Goal: Information Seeking & Learning: Compare options

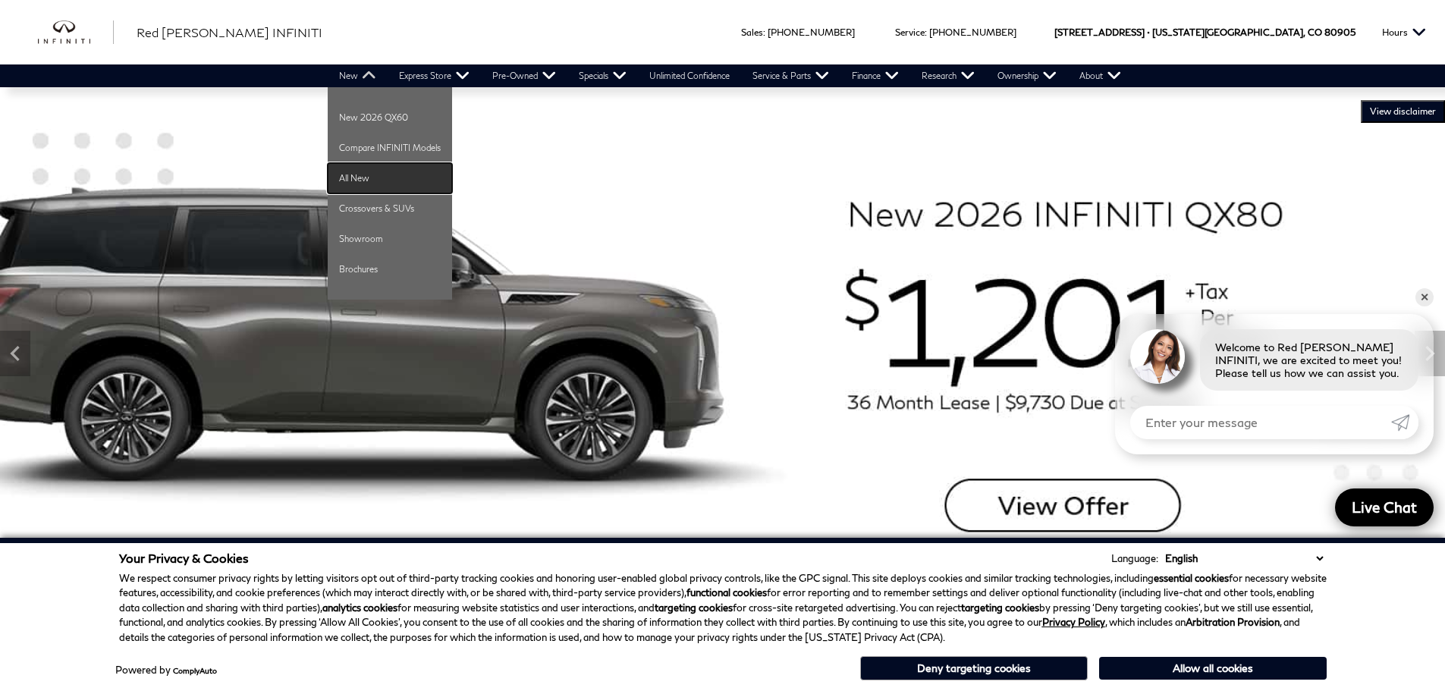
click at [363, 180] on link "All New" at bounding box center [390, 178] width 124 height 30
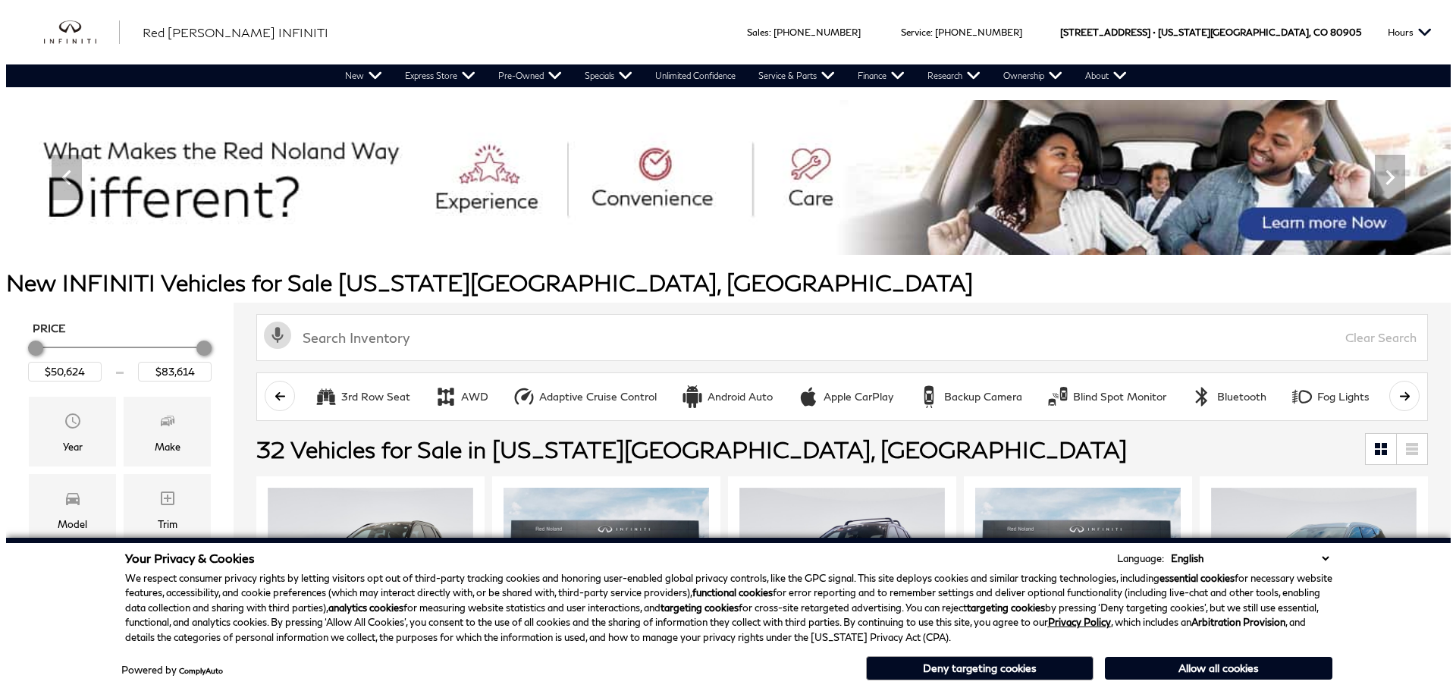
scroll to position [152, 0]
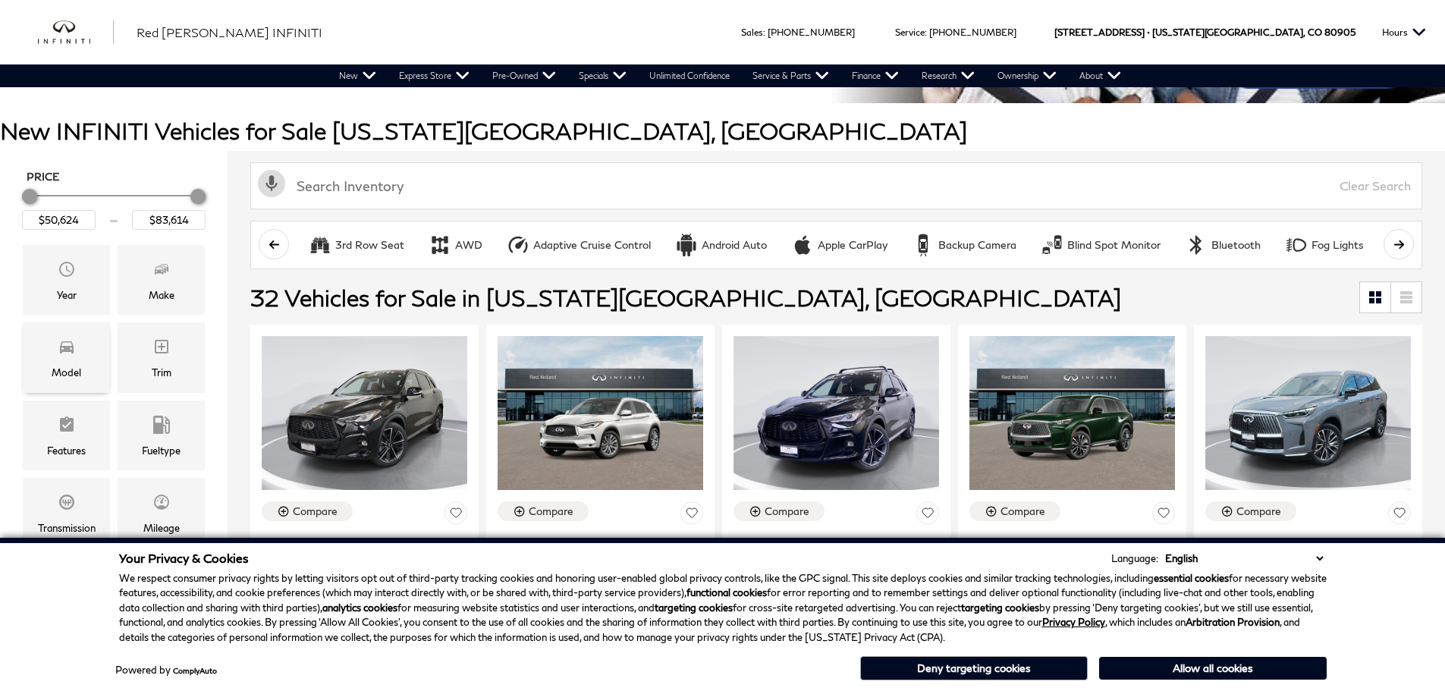
click at [67, 366] on div "Model" at bounding box center [67, 372] width 30 height 17
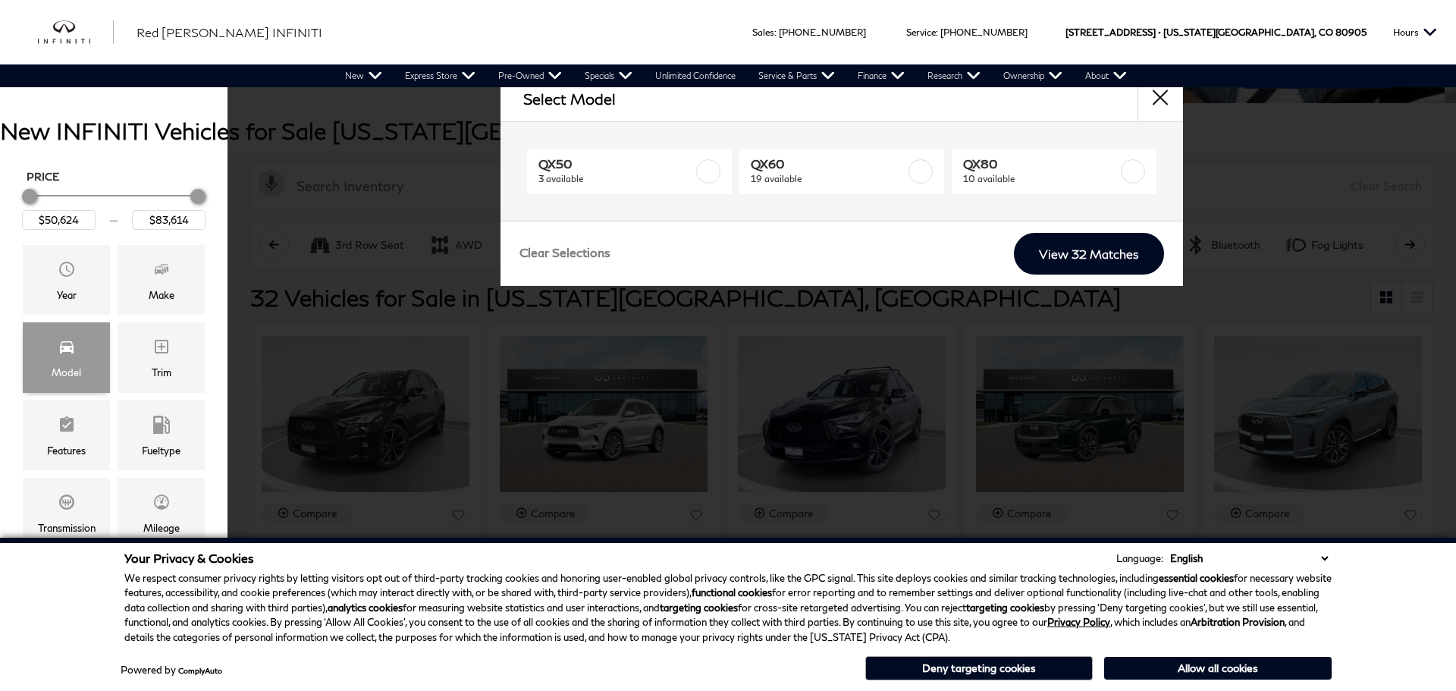
scroll to position [0, 0]
click at [986, 178] on span "10 available" at bounding box center [1040, 178] width 155 height 15
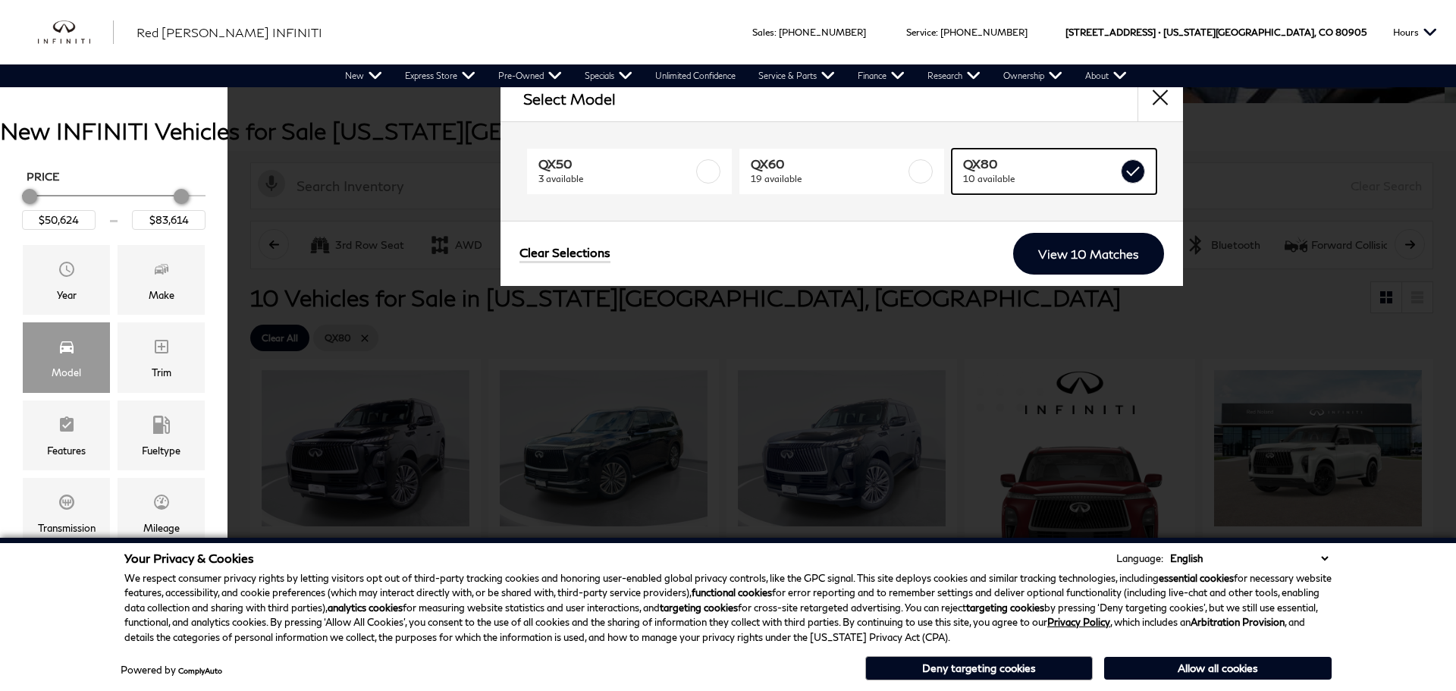
type input "$81,389"
checkbox input "true"
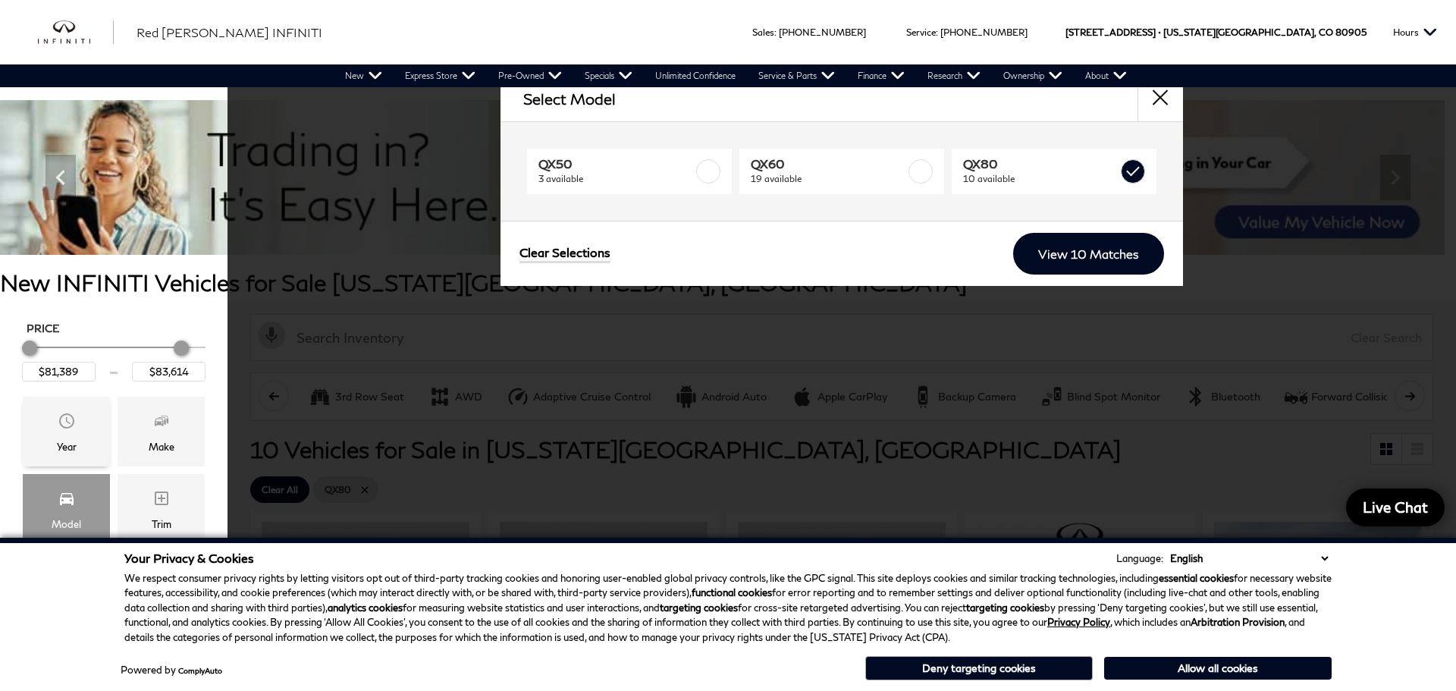
click at [69, 425] on icon "Year" at bounding box center [67, 421] width 18 height 18
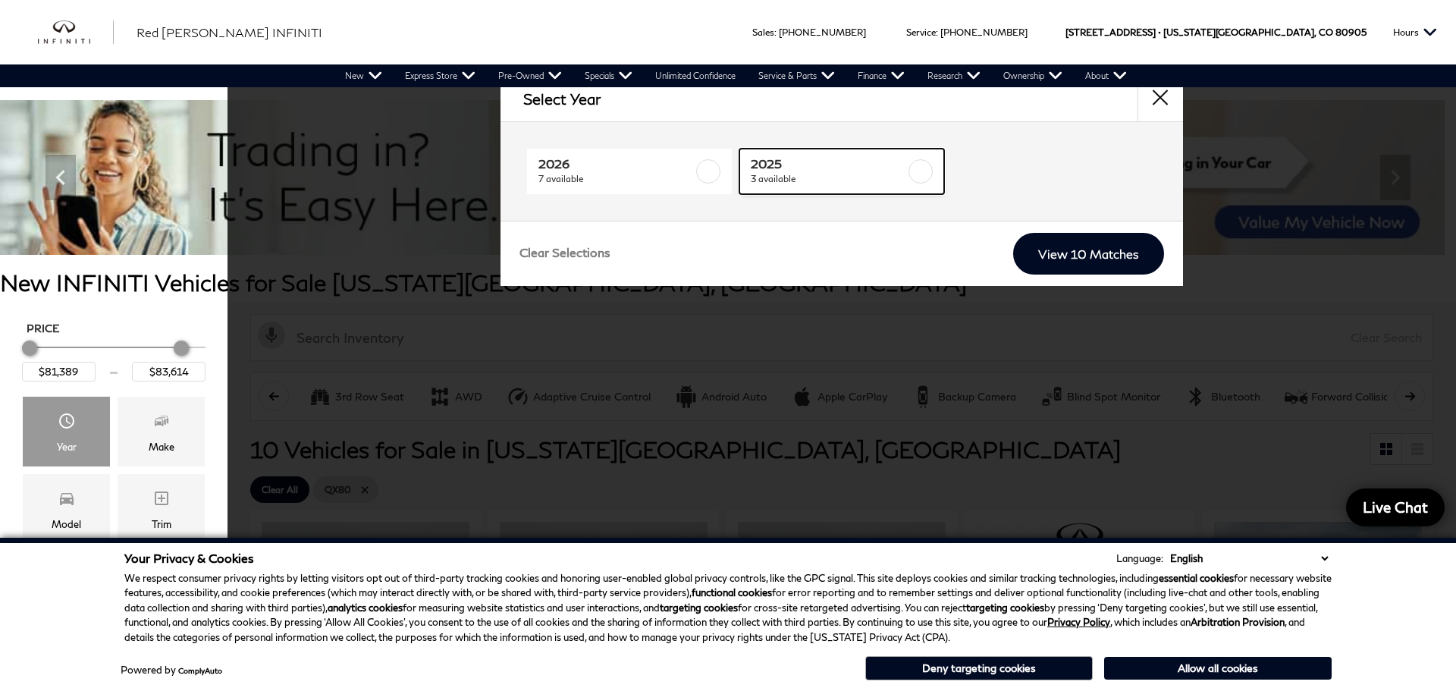
click at [806, 175] on span "3 available" at bounding box center [828, 178] width 155 height 15
checkbox input "true"
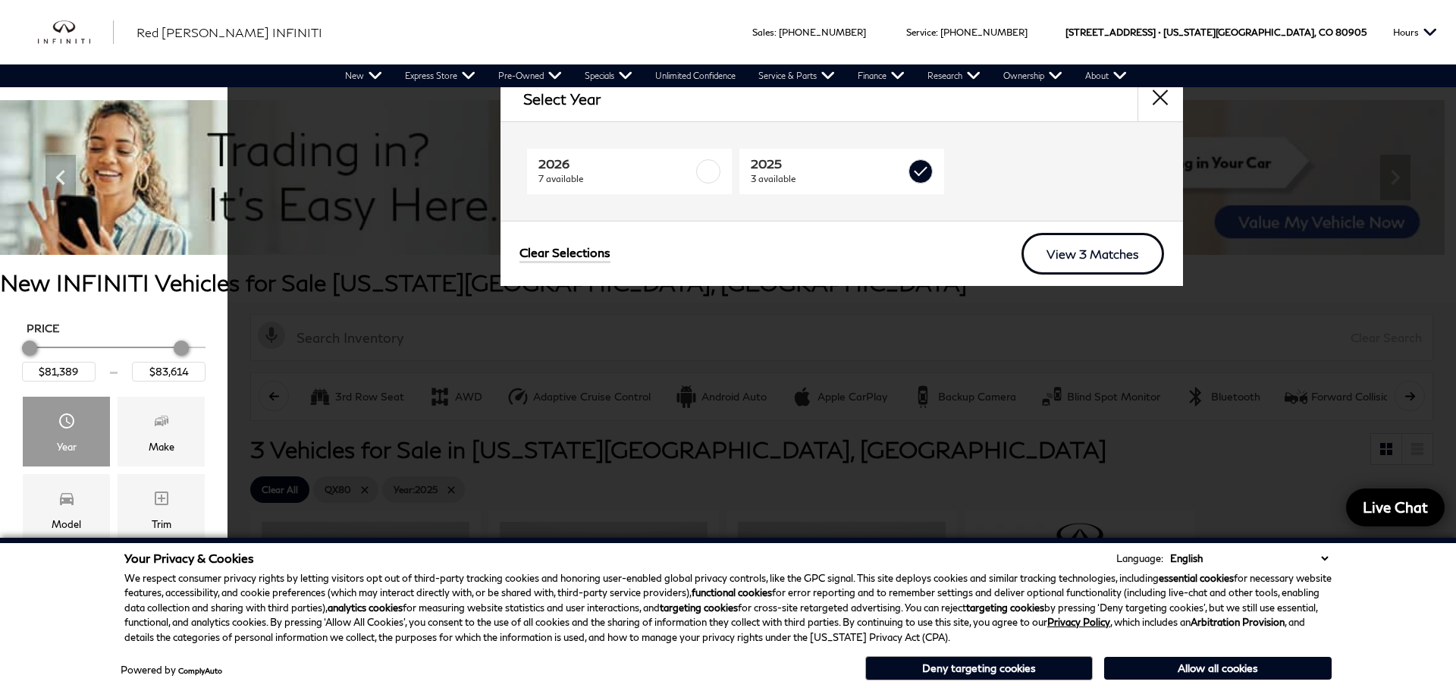
click at [1079, 243] on link "View 3 Matches" at bounding box center [1093, 254] width 143 height 42
